Goal: Task Accomplishment & Management: Manage account settings

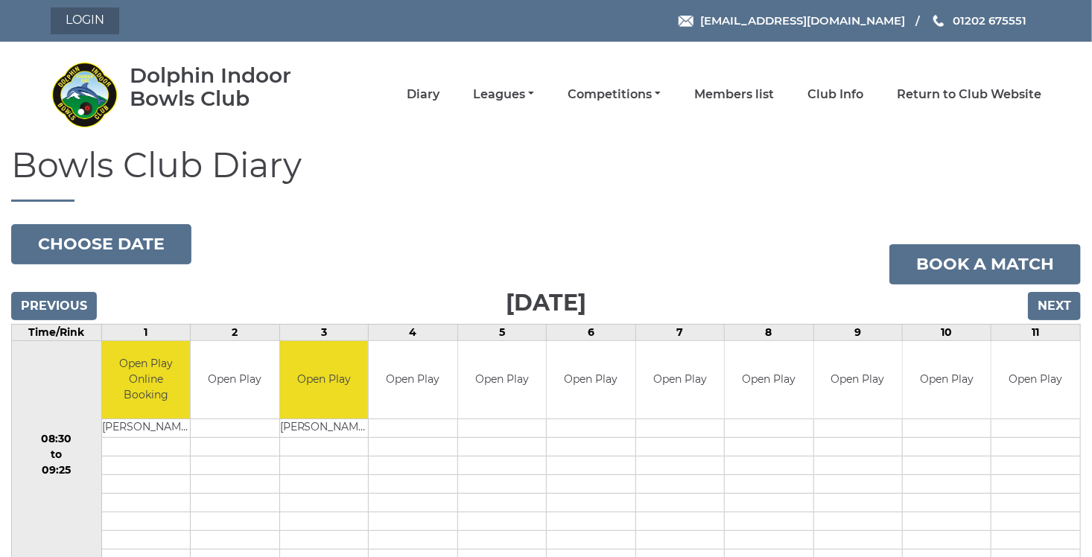
click at [90, 22] on link "Login" at bounding box center [85, 20] width 69 height 27
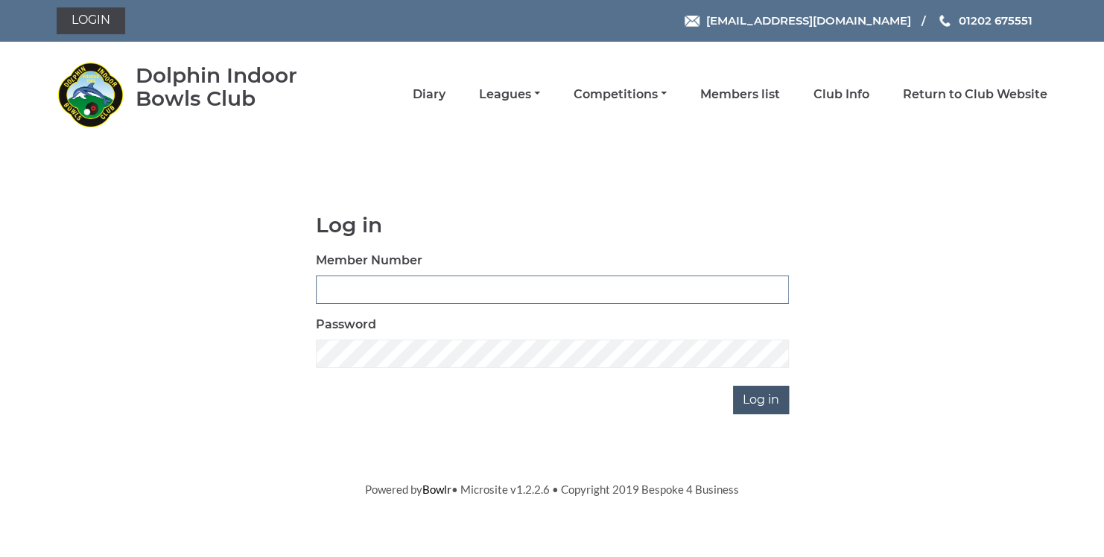
type input "3729"
click at [755, 396] on input "Log in" at bounding box center [761, 400] width 56 height 28
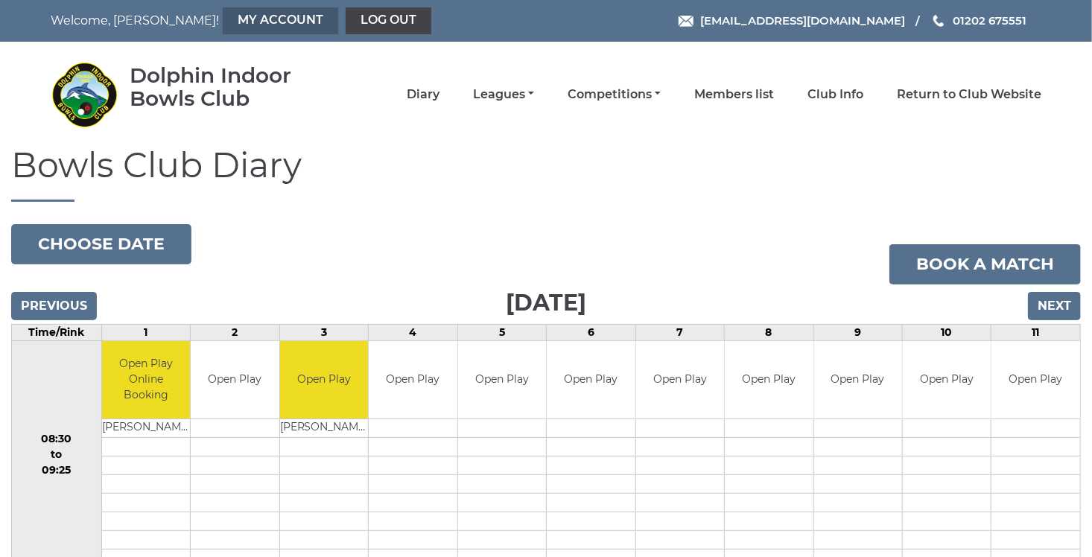
click at [223, 21] on link "My Account" at bounding box center [280, 20] width 115 height 27
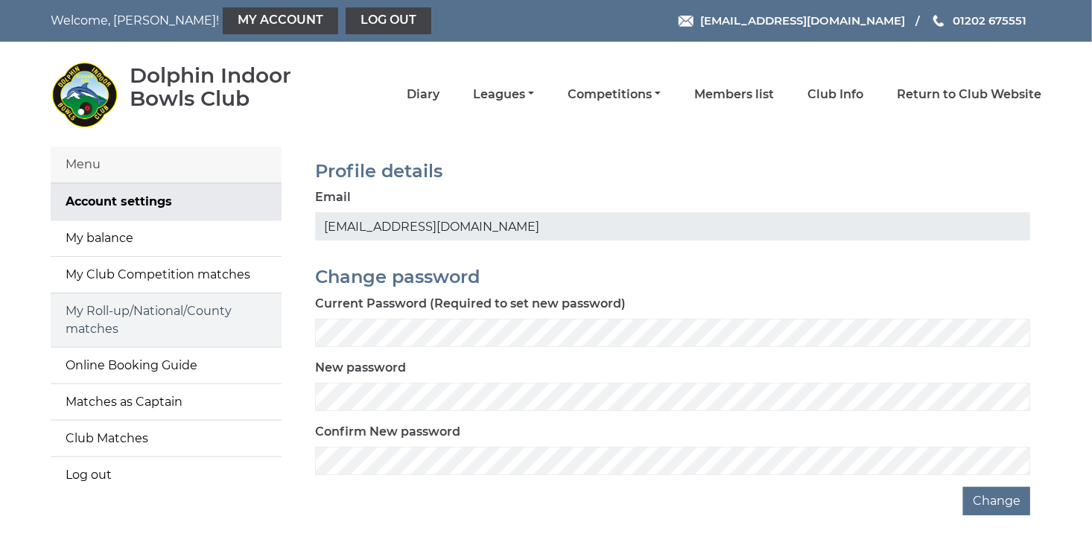
click at [122, 320] on link "My Roll-up/National/County matches" at bounding box center [166, 321] width 231 height 54
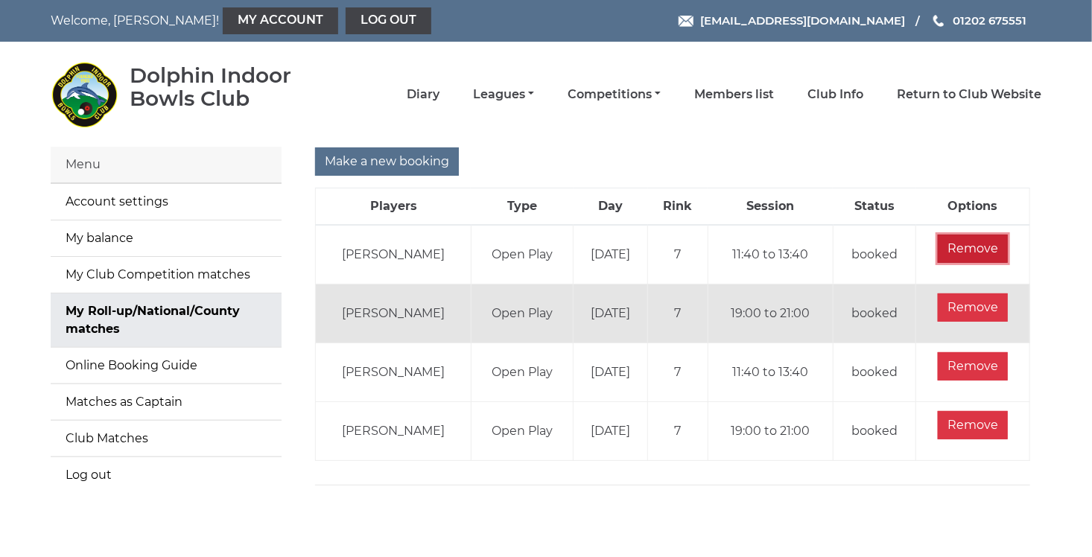
click at [993, 244] on input "Remove" at bounding box center [973, 249] width 70 height 28
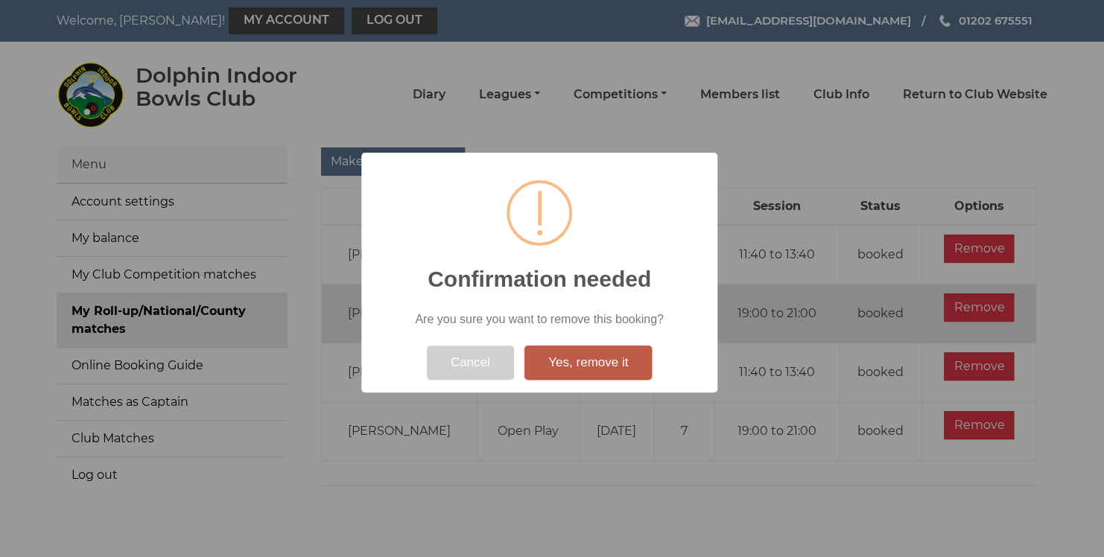
click at [606, 370] on button "Yes, remove it" at bounding box center [588, 363] width 127 height 34
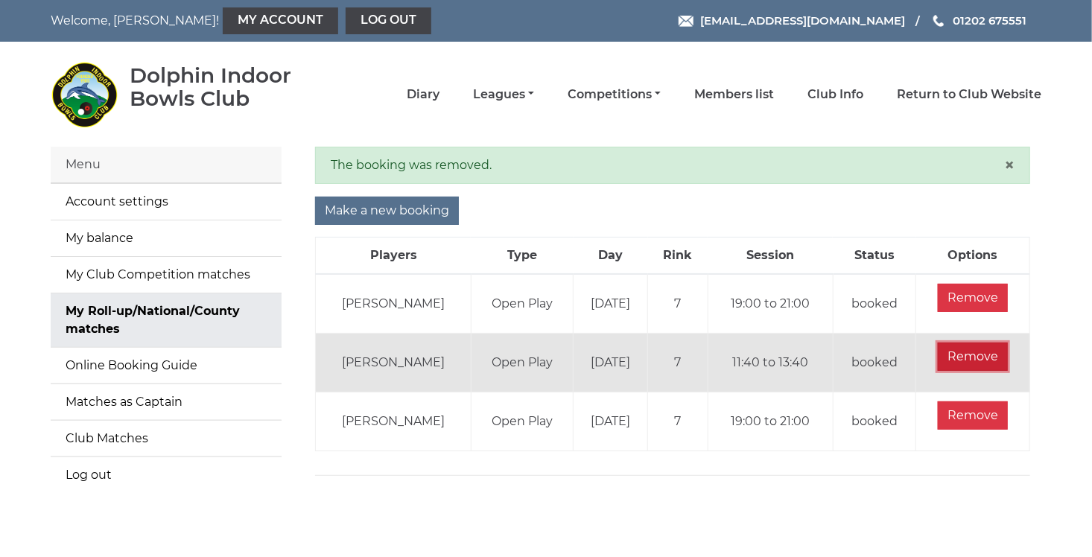
click at [985, 350] on input "Remove" at bounding box center [973, 357] width 70 height 28
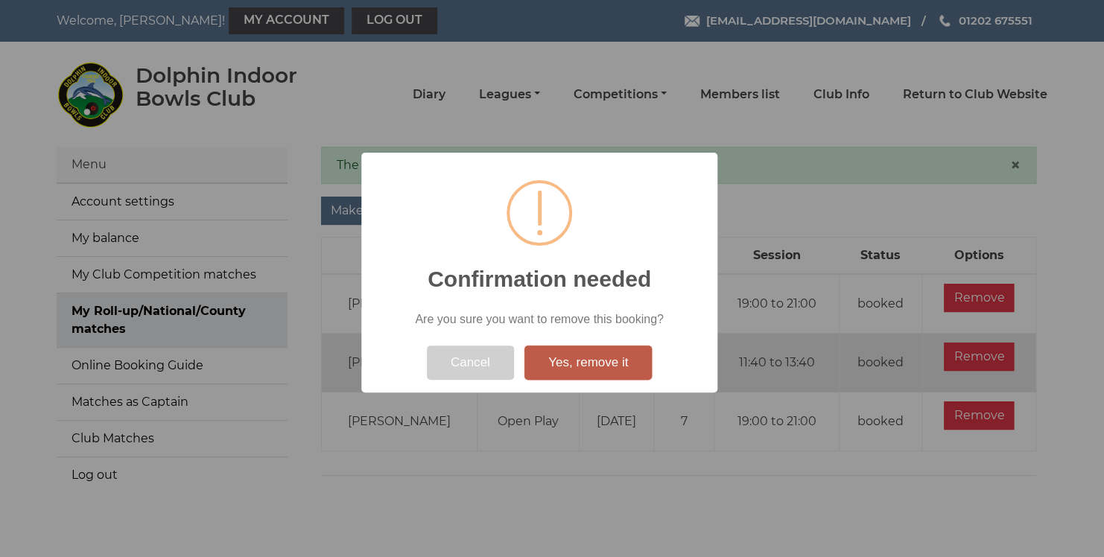
click at [578, 373] on button "Yes, remove it" at bounding box center [588, 363] width 127 height 34
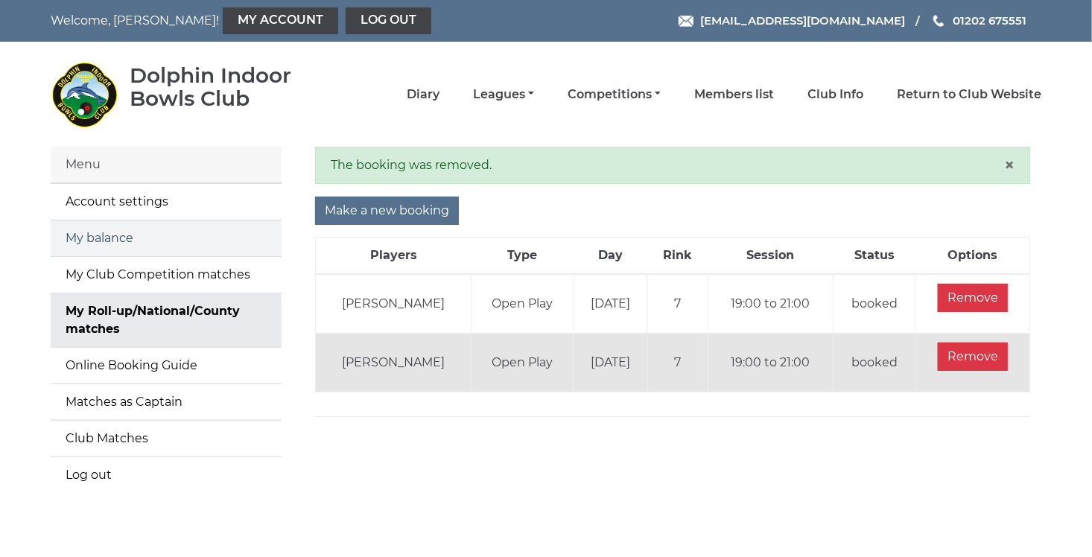
click at [101, 250] on link "My balance" at bounding box center [166, 239] width 231 height 36
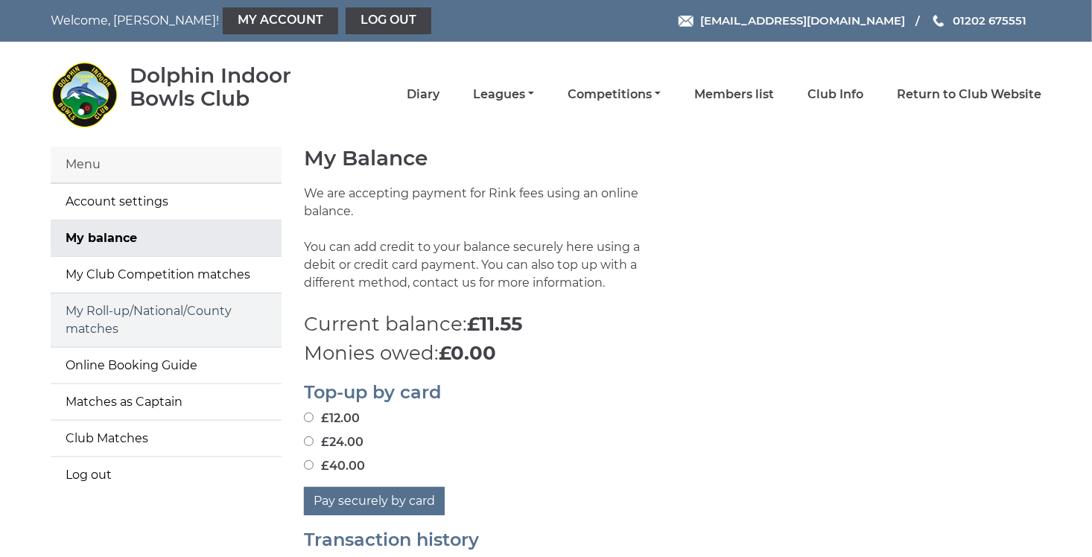
click at [174, 326] on link "My Roll-up/National/County matches" at bounding box center [166, 321] width 231 height 54
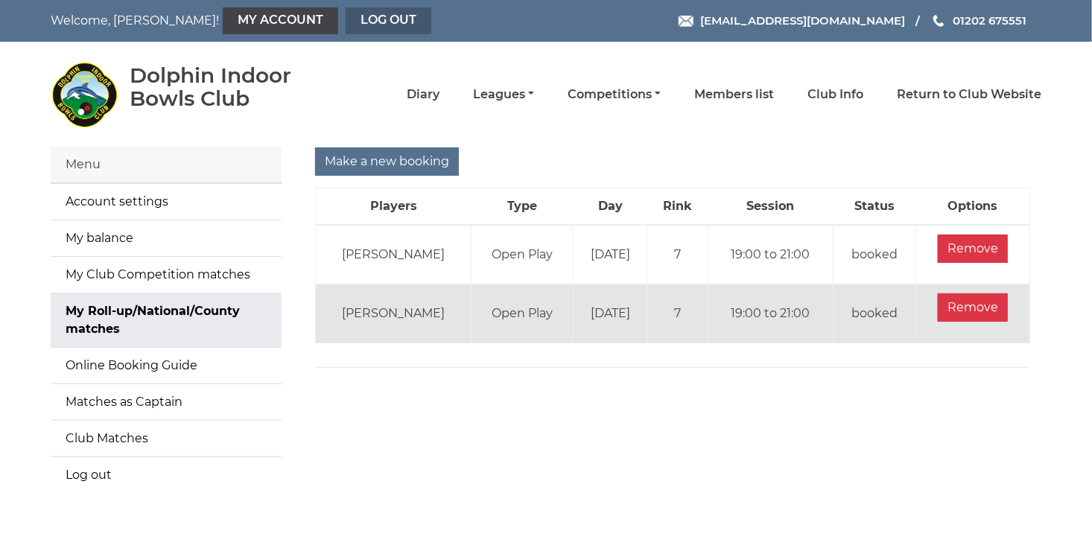
click at [346, 28] on link "Log out" at bounding box center [389, 20] width 86 height 27
